Goal: Information Seeking & Learning: Compare options

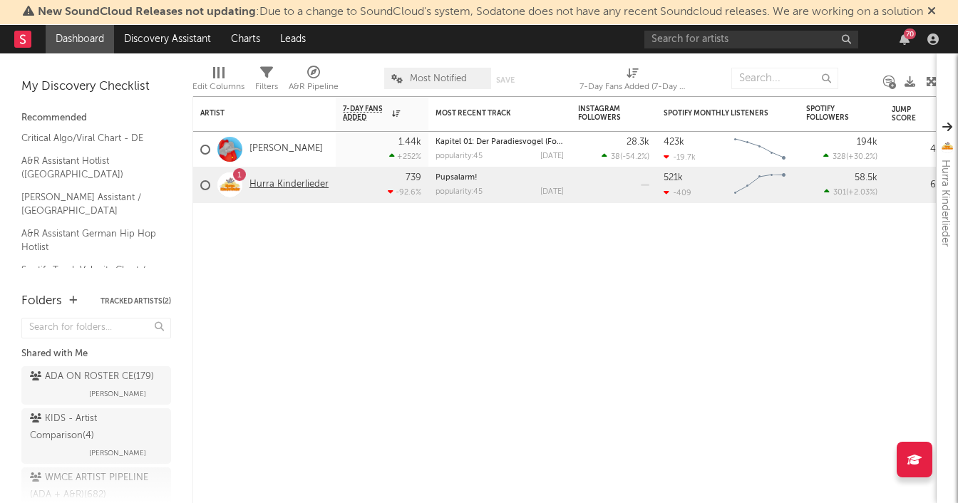
click at [278, 187] on link "Hurra Kinderlieder" at bounding box center [288, 185] width 79 height 12
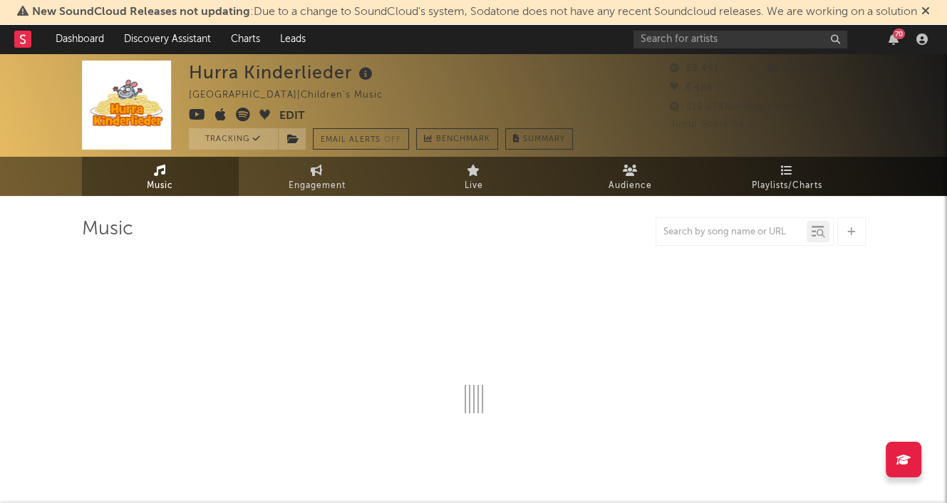
select select "6m"
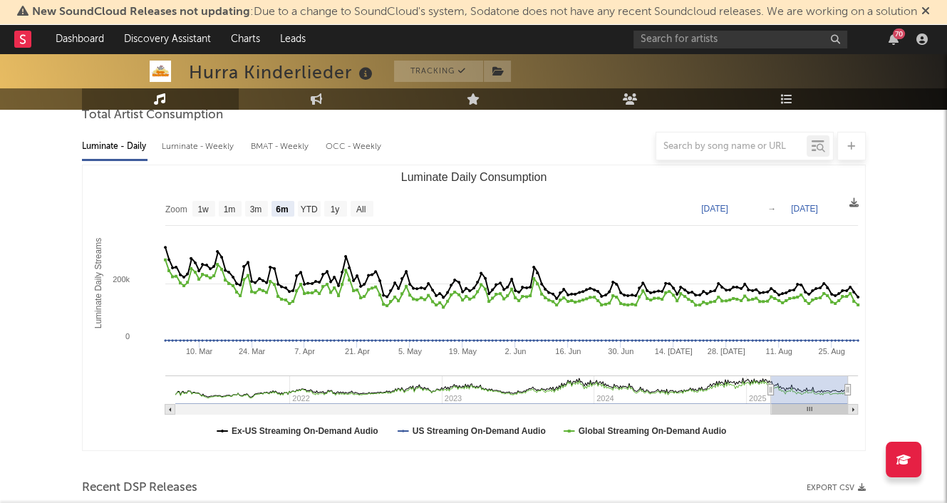
scroll to position [214, 0]
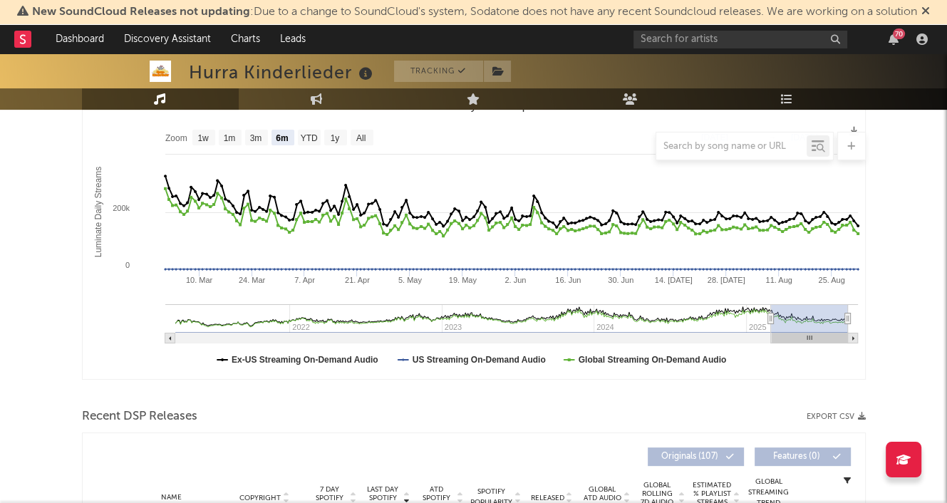
click at [336, 140] on div at bounding box center [474, 146] width 784 height 28
click at [338, 137] on div at bounding box center [474, 146] width 784 height 28
drag, startPoint x: 256, startPoint y: 135, endPoint x: 261, endPoint y: 142, distance: 9.1
click at [260, 142] on div at bounding box center [474, 146] width 784 height 28
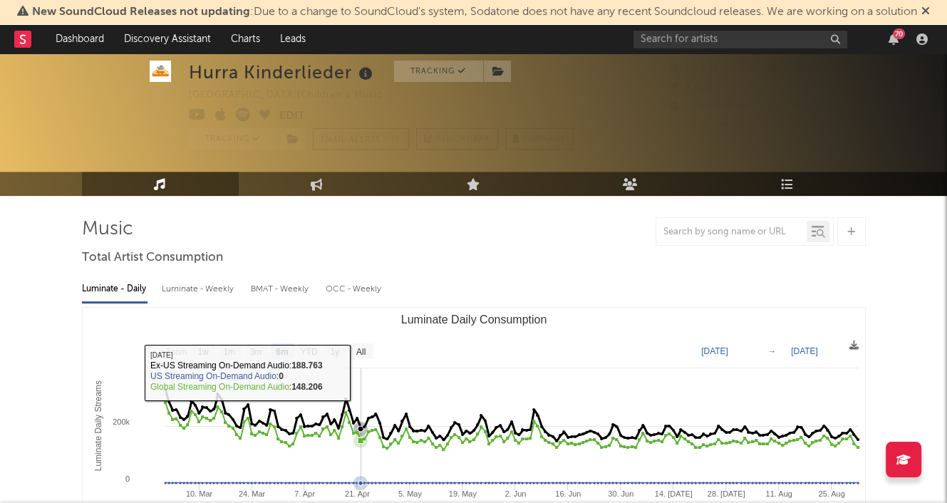
scroll to position [71, 0]
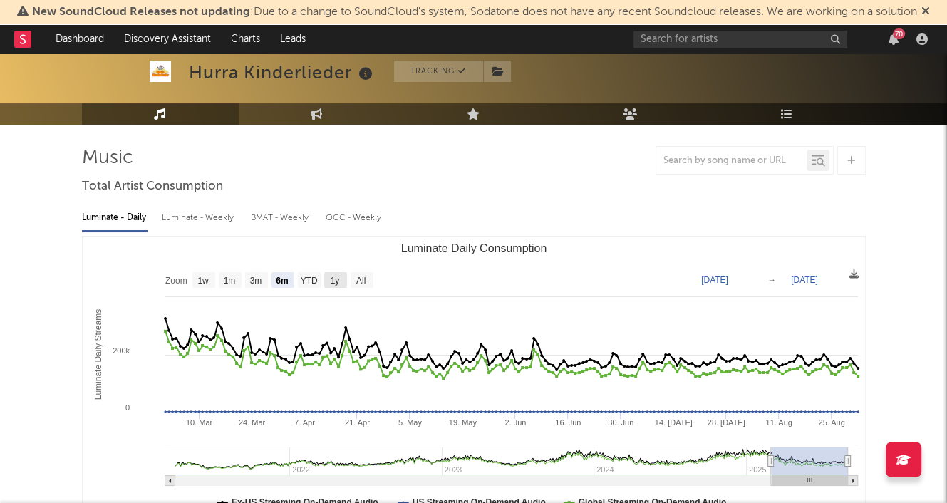
click at [336, 280] on text "1y" at bounding box center [334, 281] width 9 height 10
select select "1y"
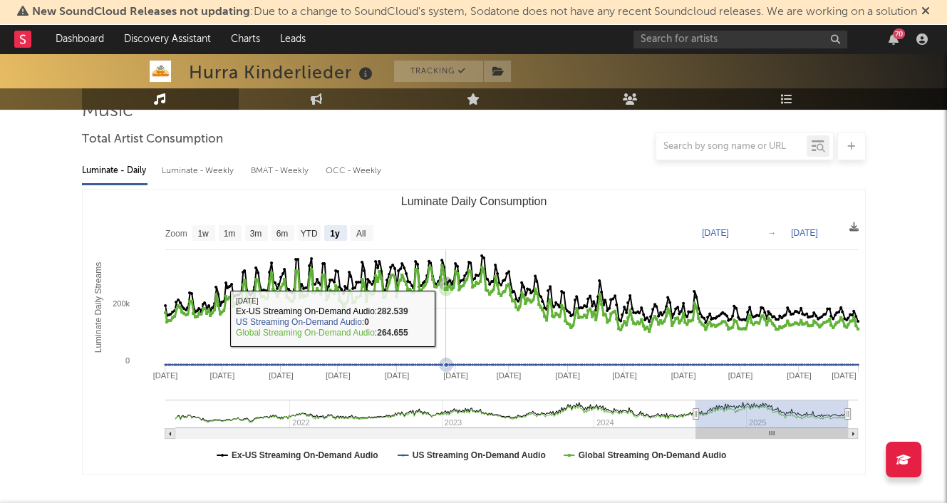
scroll to position [142, 0]
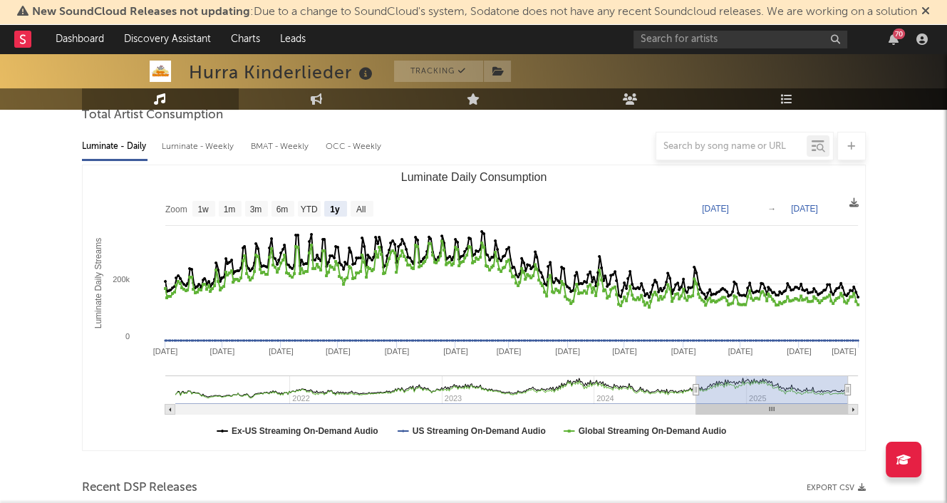
type input "[DATE]"
click at [640, 385] on g "Luminate Daily Consumption" at bounding box center [511, 394] width 692 height 39
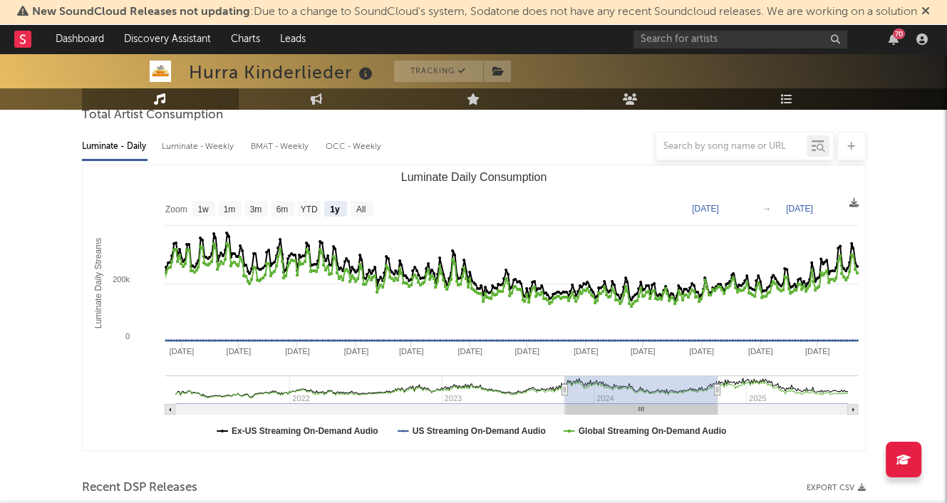
type input "[DATE]"
click at [507, 385] on g "Luminate Daily Consumption" at bounding box center [511, 394] width 692 height 39
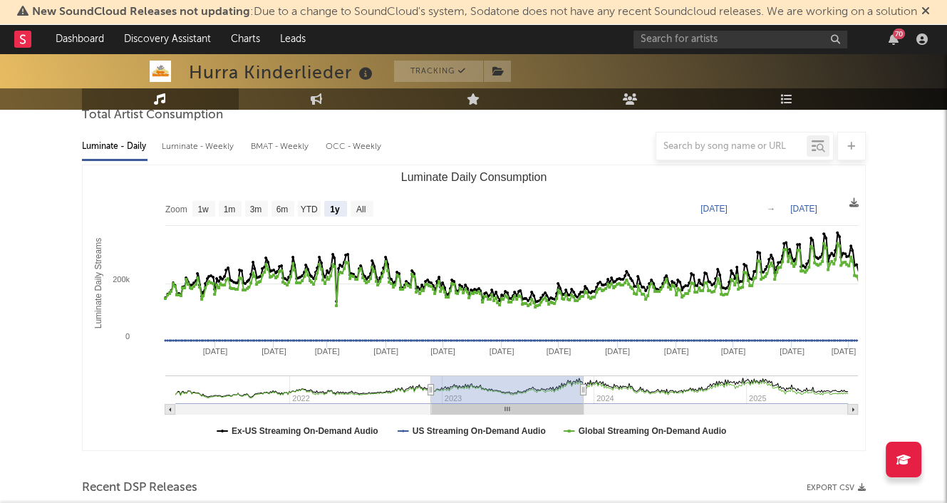
type input "[DATE]"
click at [367, 389] on g "Luminate Daily Consumption" at bounding box center [511, 394] width 692 height 39
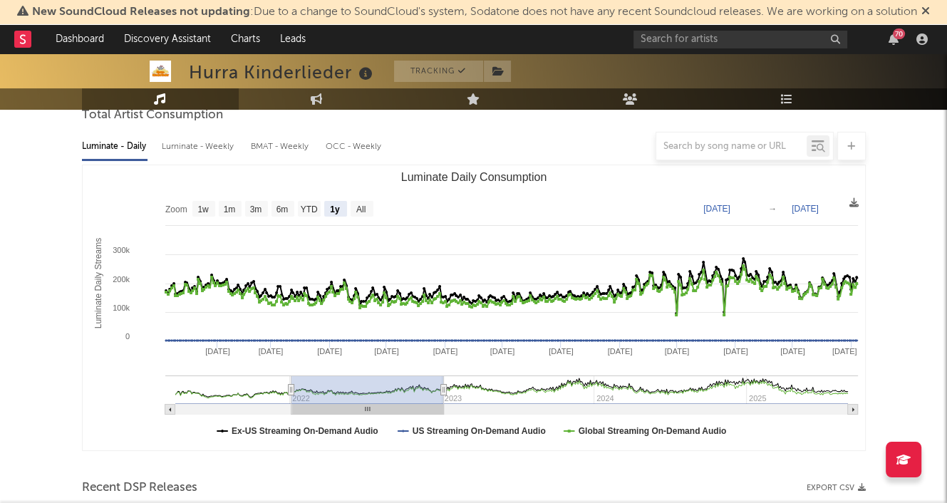
type input "[DATE]"
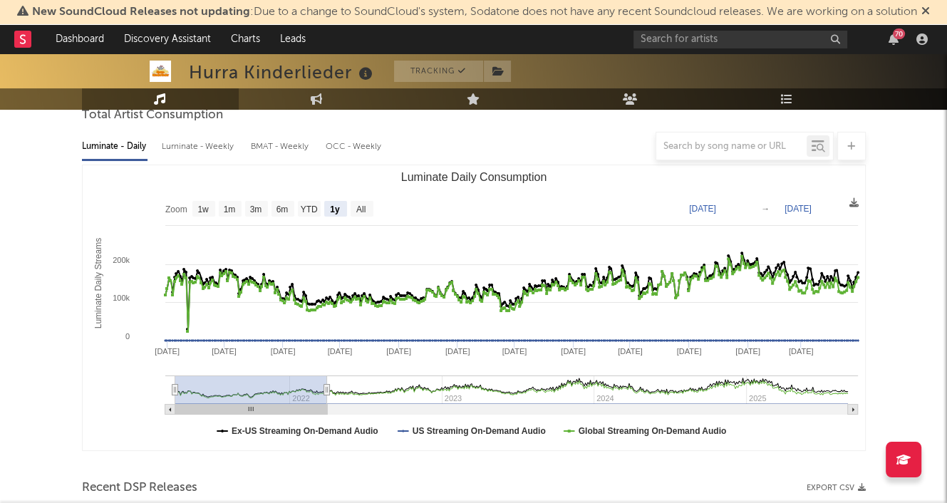
click at [236, 391] on g "Luminate Daily Consumption" at bounding box center [511, 394] width 692 height 39
type input "[DATE]"
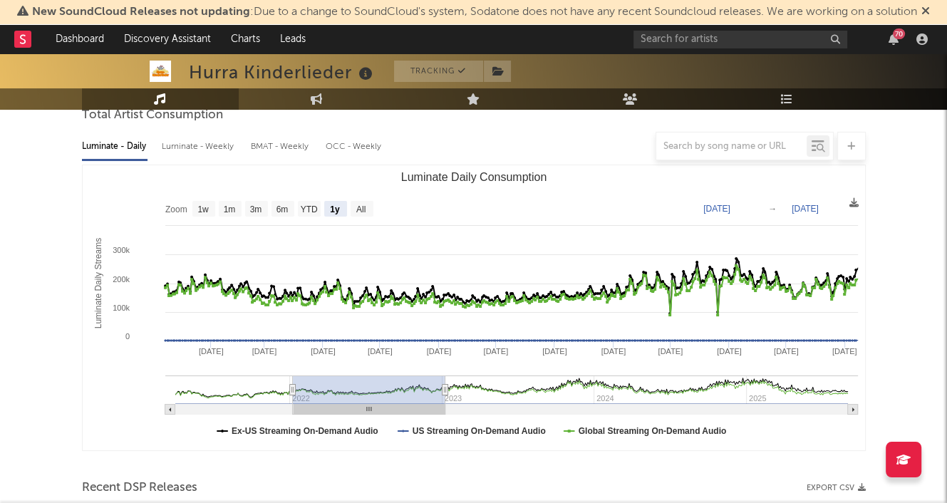
click at [368, 393] on g "Luminate Daily Consumption" at bounding box center [511, 394] width 692 height 39
type input "[DATE]"
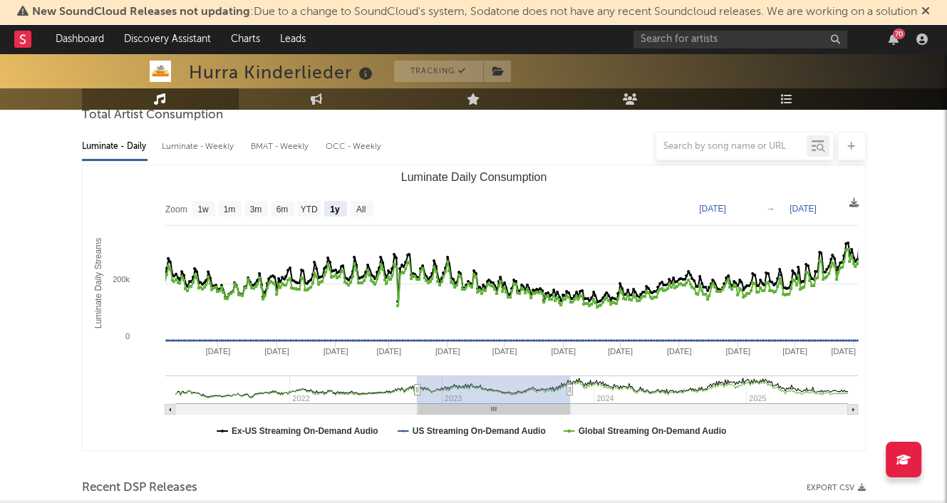
click at [493, 390] on g "Luminate Daily Consumption" at bounding box center [511, 394] width 692 height 39
type input "[DATE]"
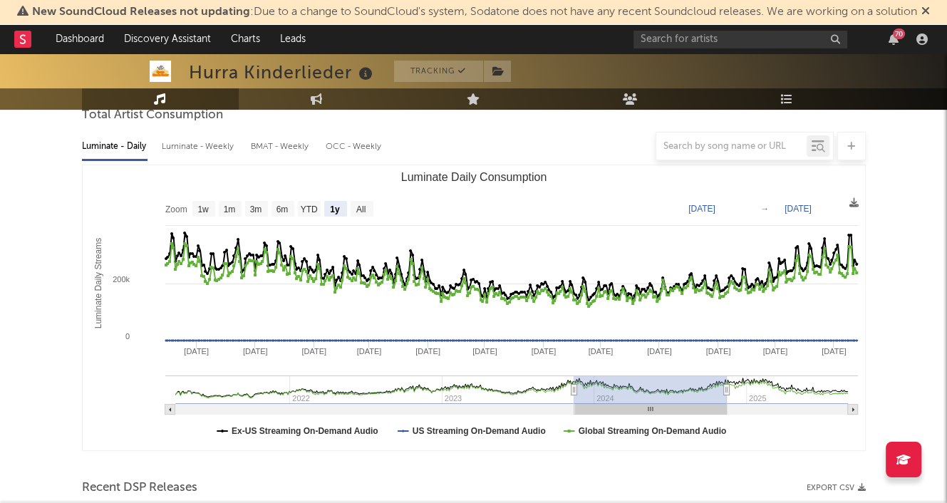
click at [650, 387] on g "Luminate Daily Consumption" at bounding box center [511, 394] width 692 height 39
type input "[DATE]"
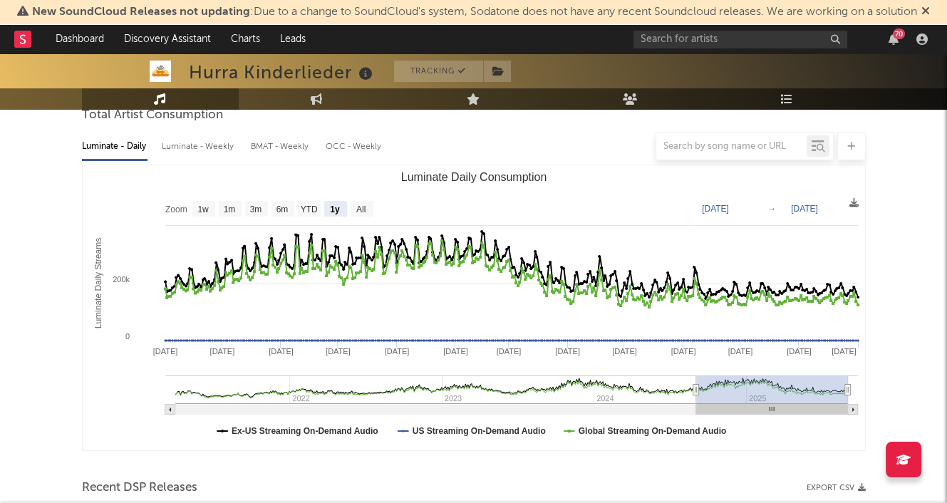
click at [804, 391] on g "Luminate Daily Consumption" at bounding box center [511, 394] width 692 height 39
click at [360, 212] on text "All" at bounding box center [360, 209] width 9 height 10
select select "All"
type input "[DATE]"
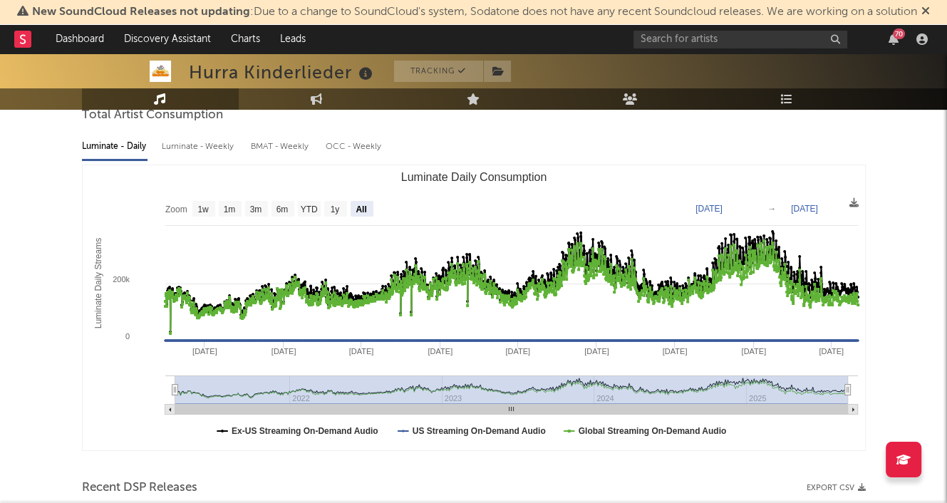
scroll to position [0, 0]
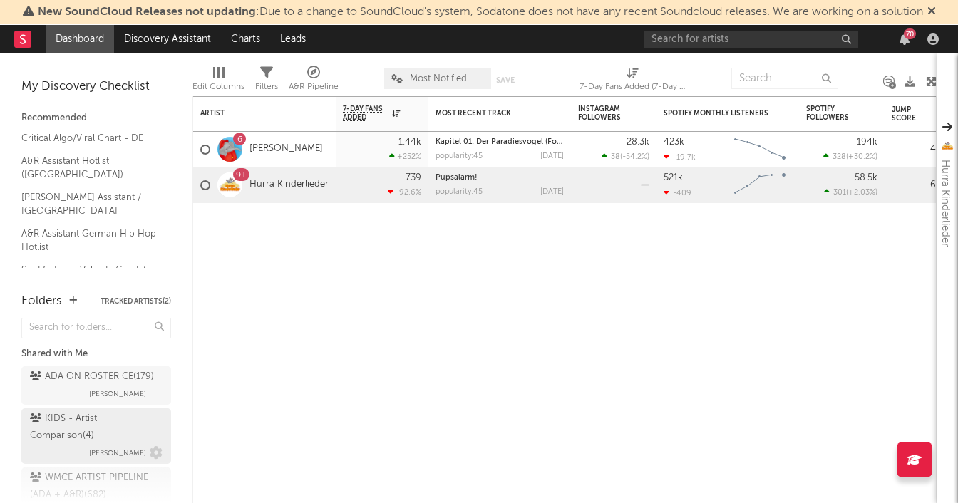
click at [78, 442] on div "KIDS - Artist Comparison ( 4 )" at bounding box center [94, 427] width 129 height 34
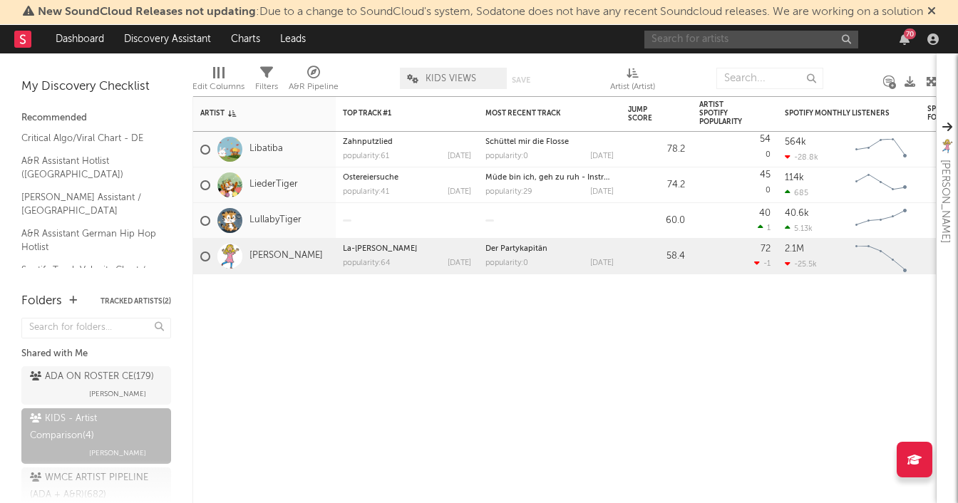
click at [738, 38] on input "text" at bounding box center [751, 40] width 214 height 18
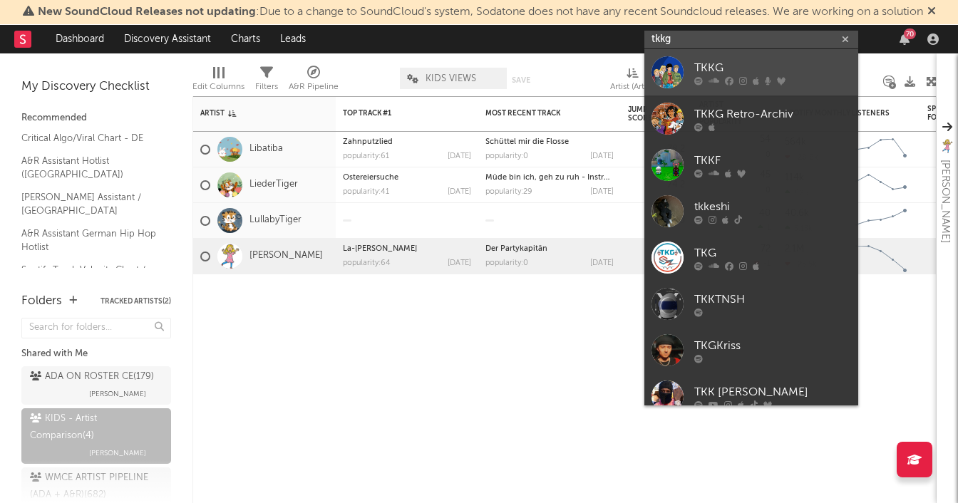
type input "tkkg"
click at [719, 70] on div "TKKG" at bounding box center [772, 67] width 157 height 17
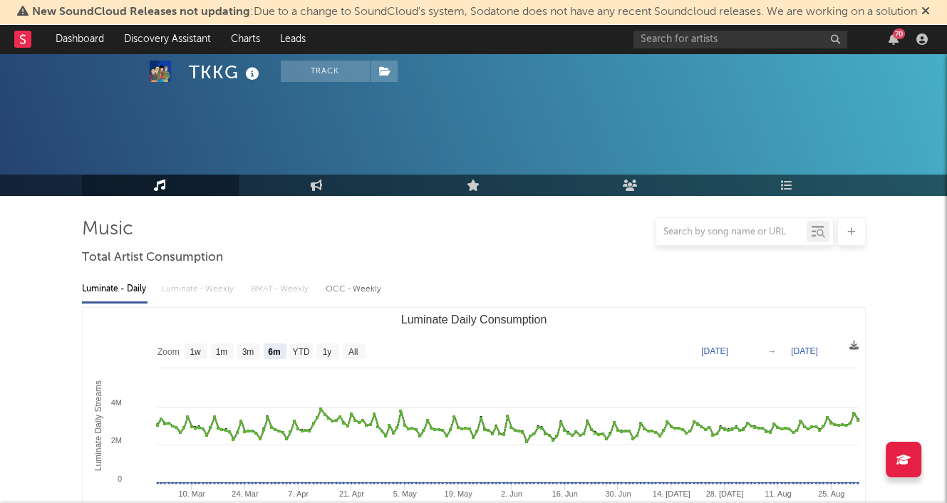
scroll to position [142, 0]
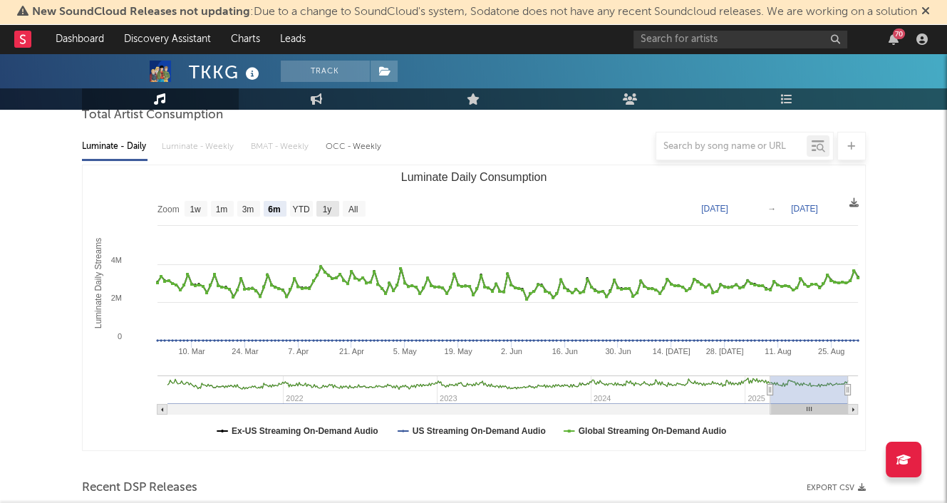
click at [329, 211] on text "1y" at bounding box center [326, 209] width 9 height 10
select select "1y"
type input "[DATE]"
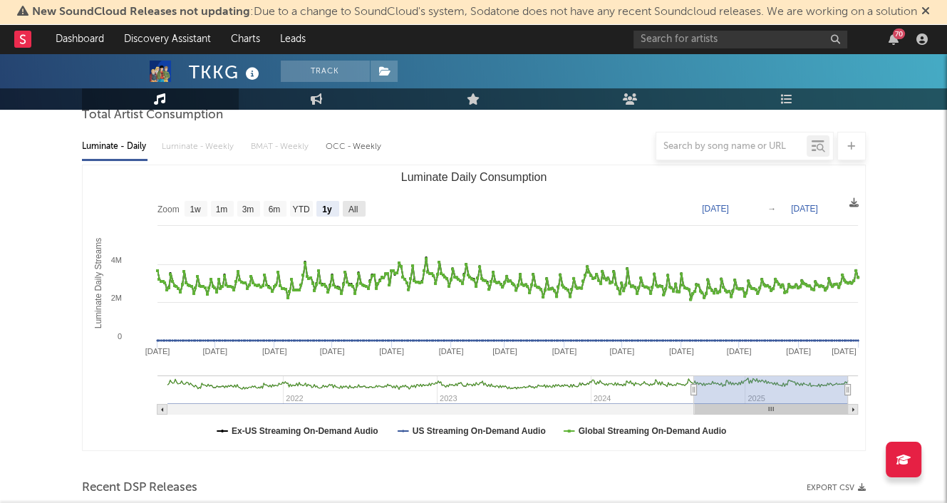
click at [350, 212] on text "All" at bounding box center [352, 209] width 9 height 10
select select "All"
type input "[DATE]"
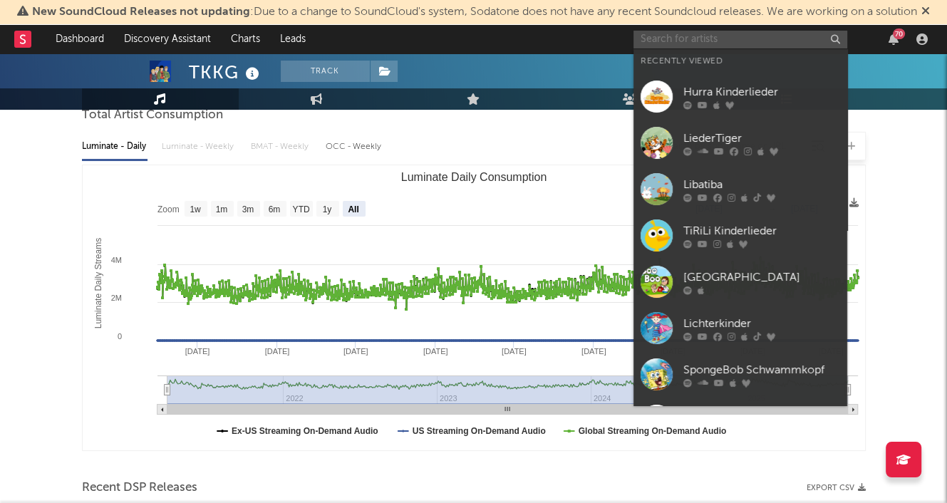
click at [745, 41] on input "text" at bounding box center [740, 40] width 214 height 18
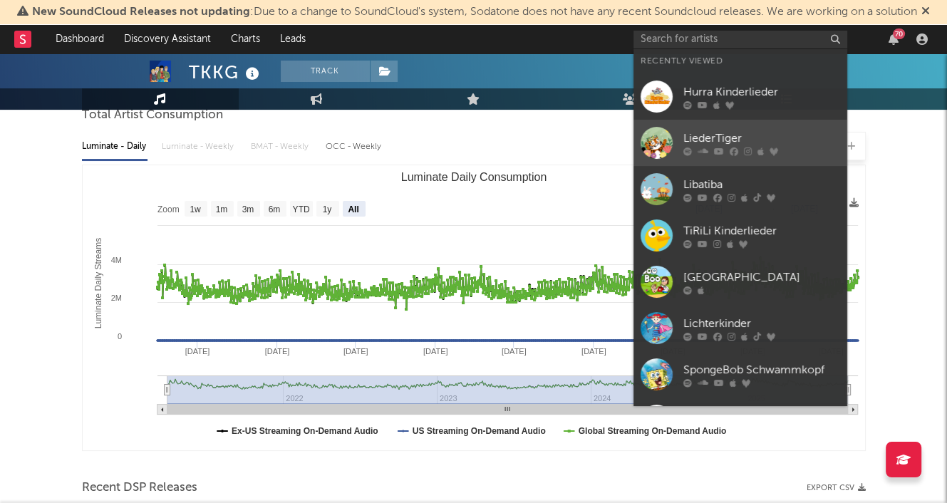
click at [721, 145] on div "LiederTiger" at bounding box center [761, 138] width 157 height 17
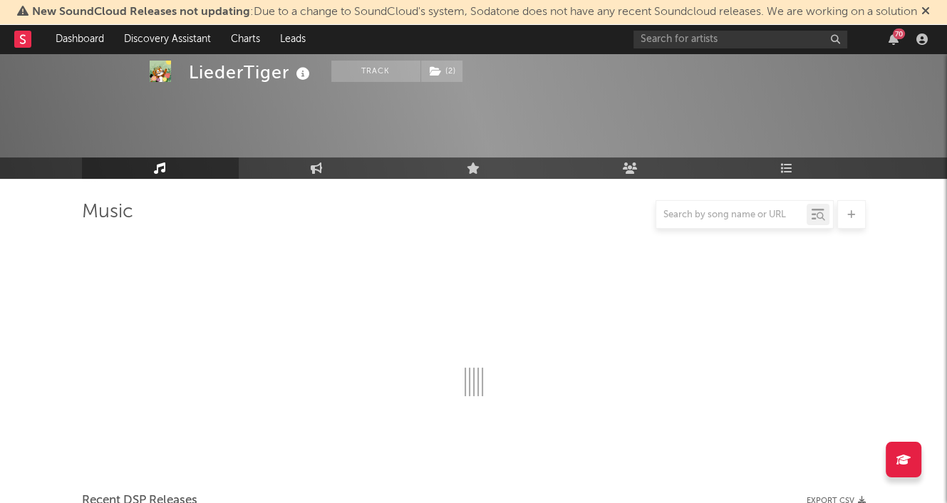
scroll to position [142, 0]
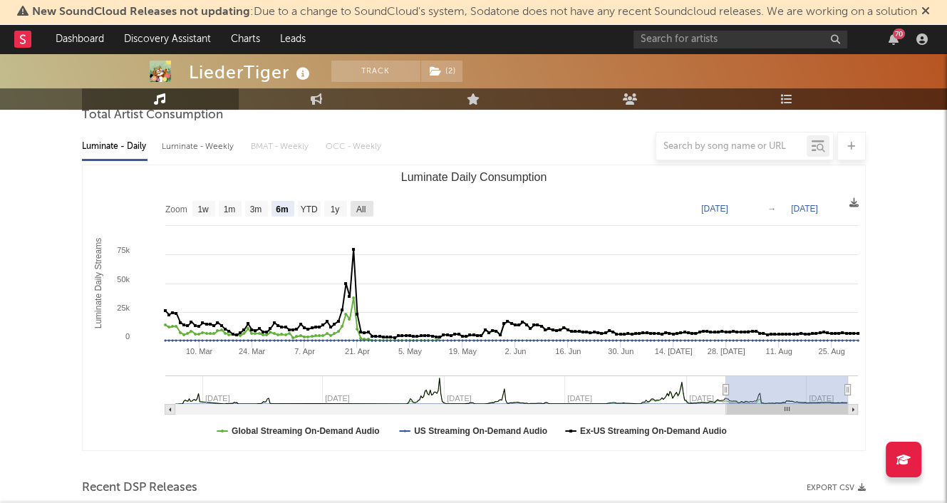
click at [357, 206] on text "All" at bounding box center [360, 209] width 9 height 10
select select "All"
type input "2022-11-20"
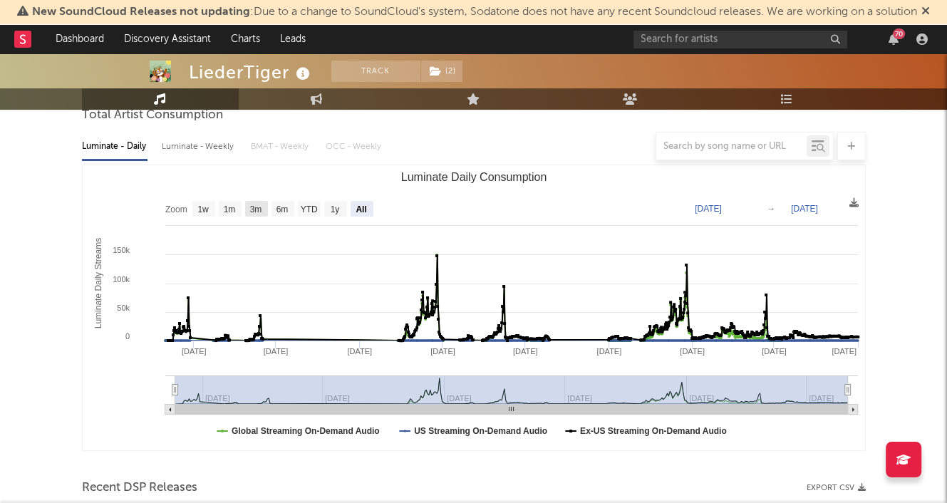
click at [254, 208] on text "3m" at bounding box center [255, 209] width 12 height 10
select select "3m"
type input "2025-06-01"
